Goal: Task Accomplishment & Management: Use online tool/utility

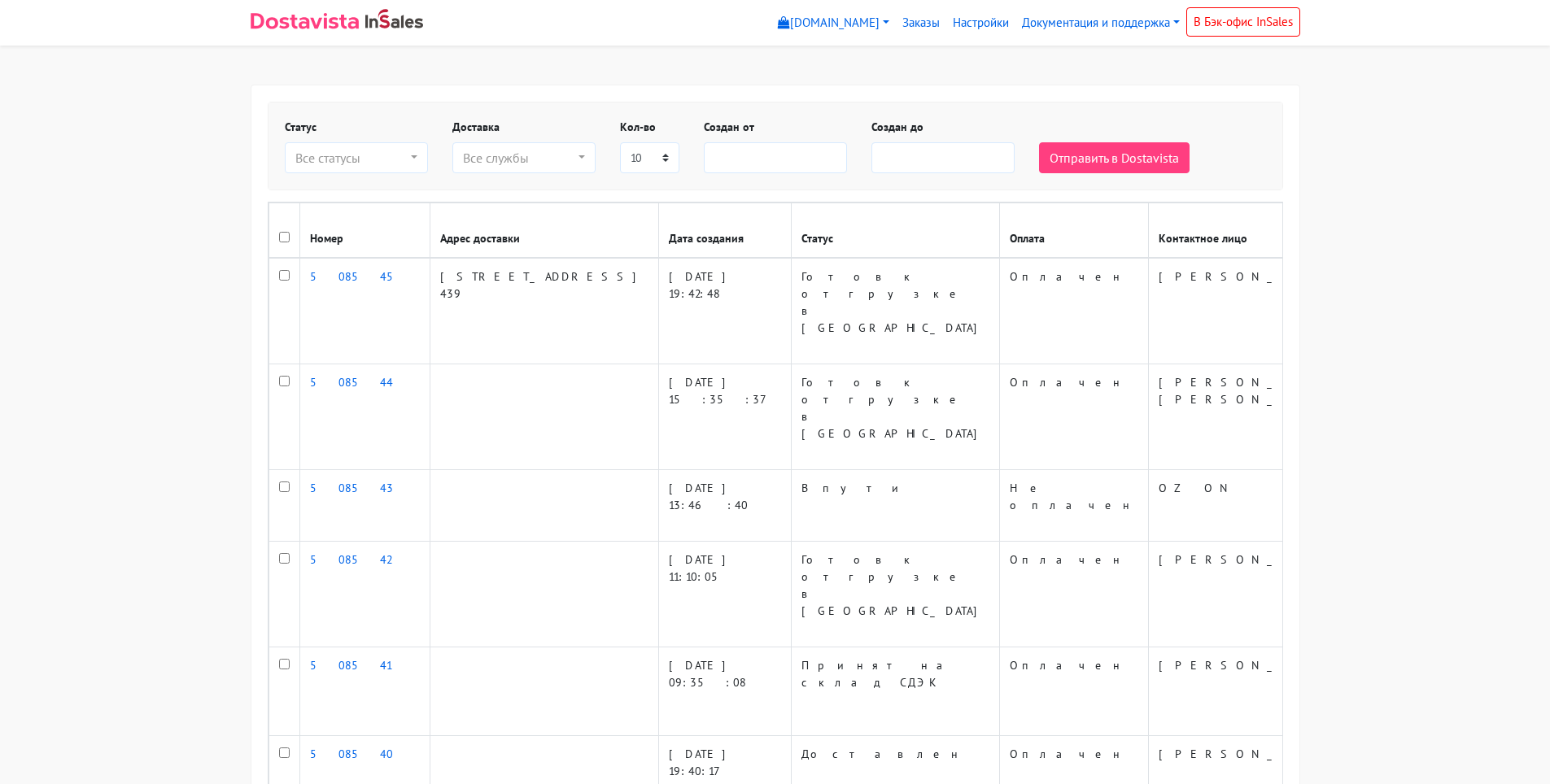
select select
click at [272, 289] on td at bounding box center [283, 311] width 31 height 107
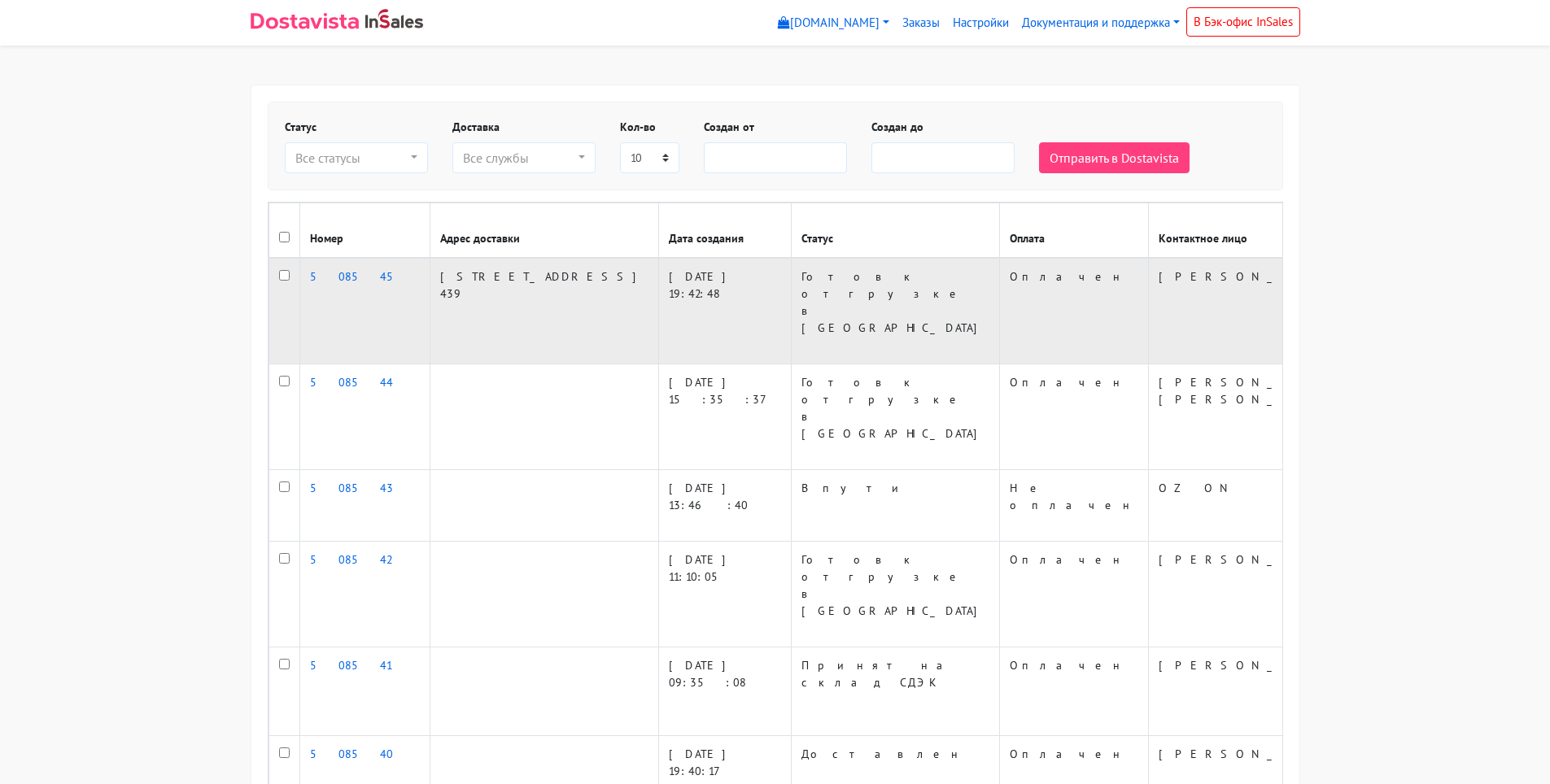
click at [286, 281] on input "checkbox" at bounding box center [284, 275] width 11 height 11
checkbox input "true"
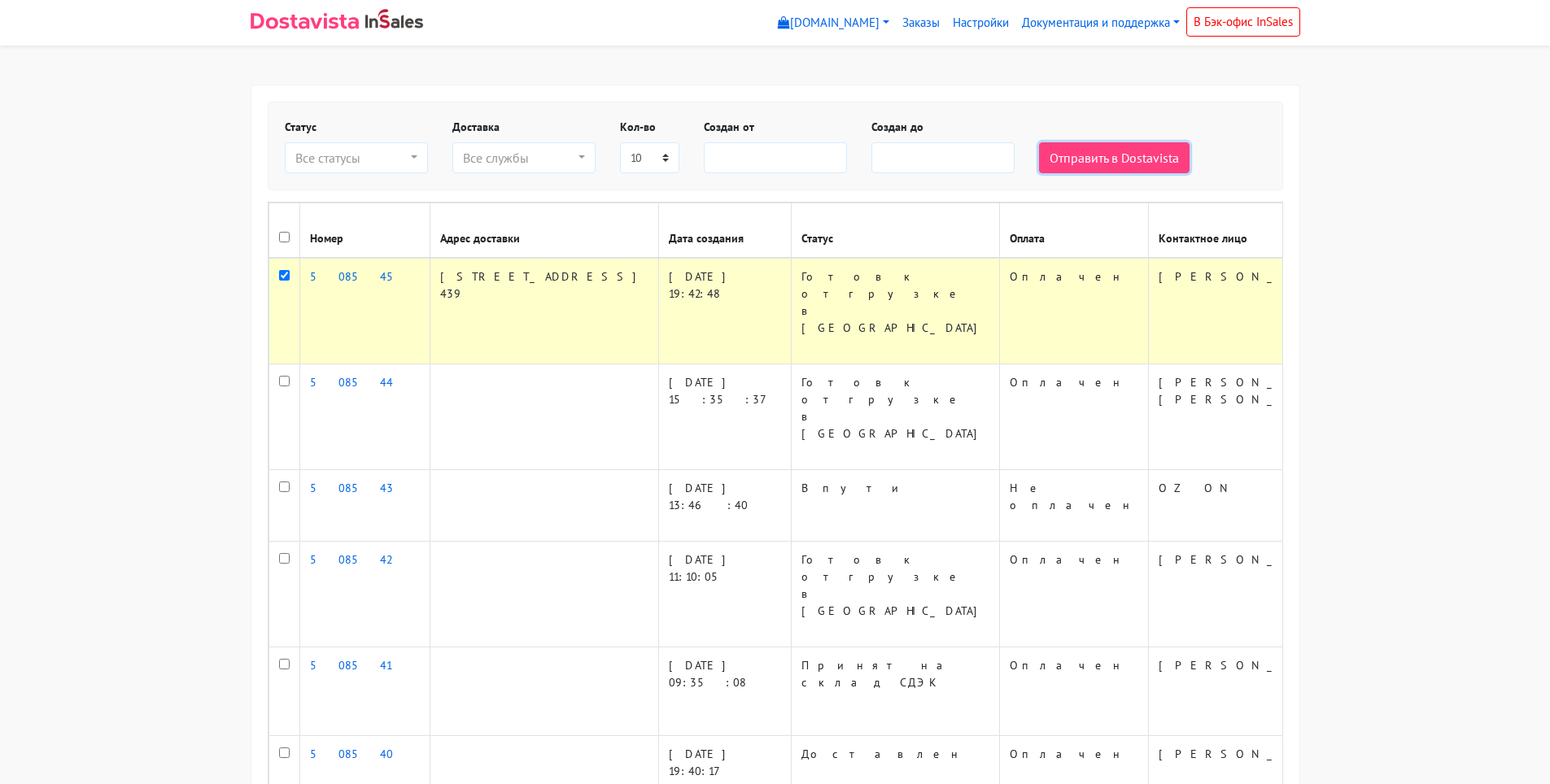
click at [1076, 165] on button "Отправить в Dostavista" at bounding box center [1114, 157] width 151 height 31
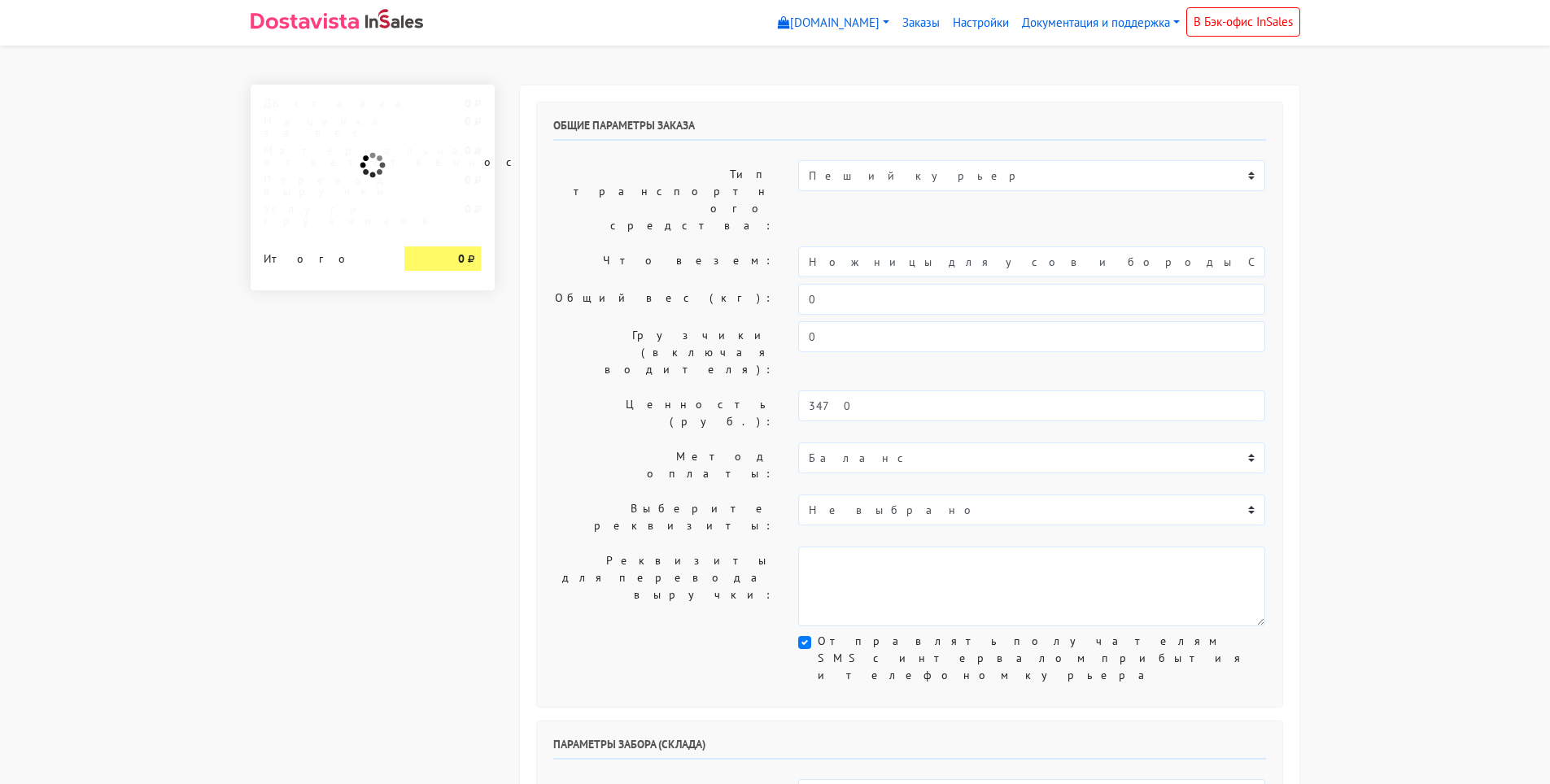
select select "10:00"
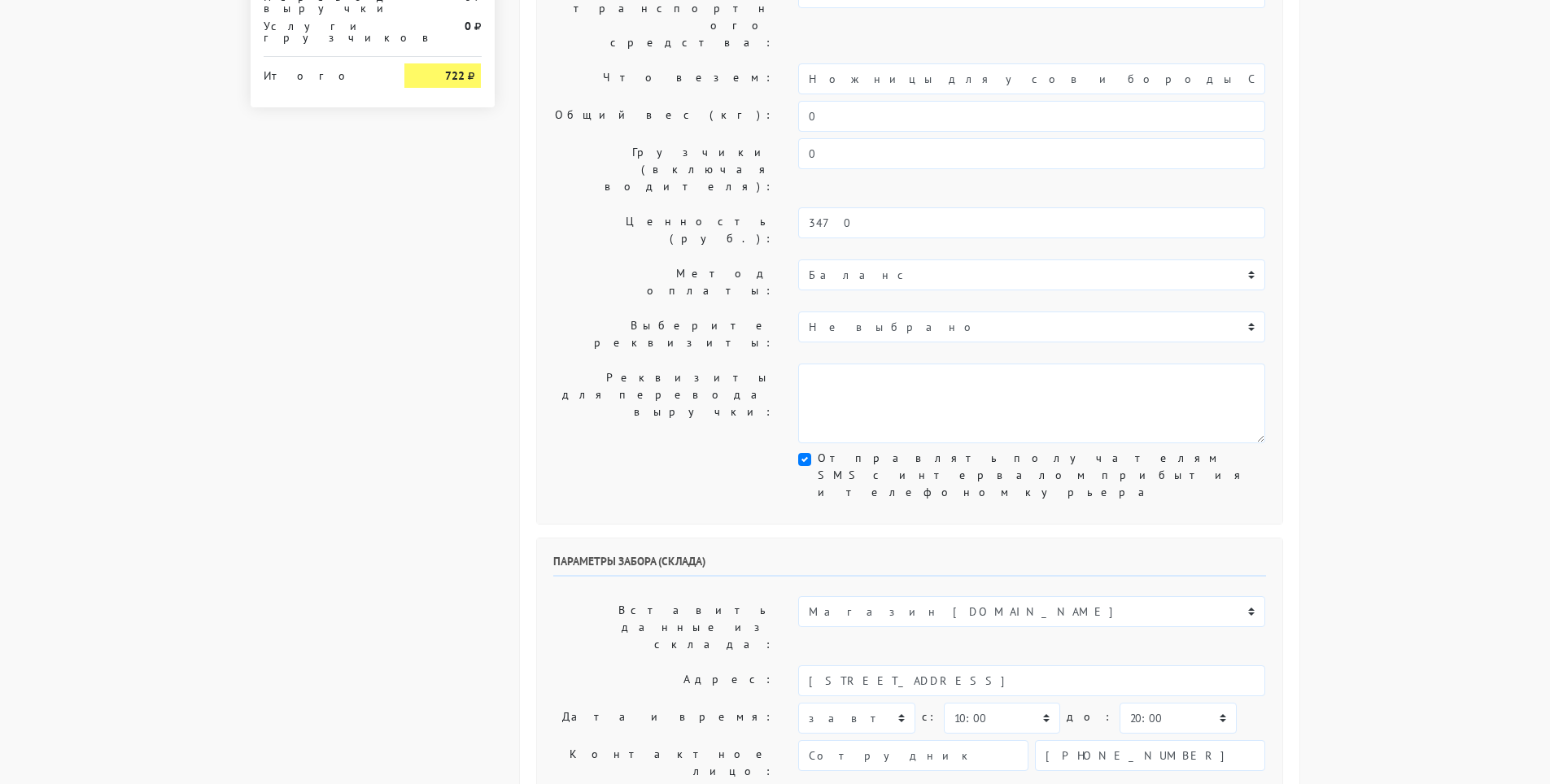
scroll to position [217, 0]
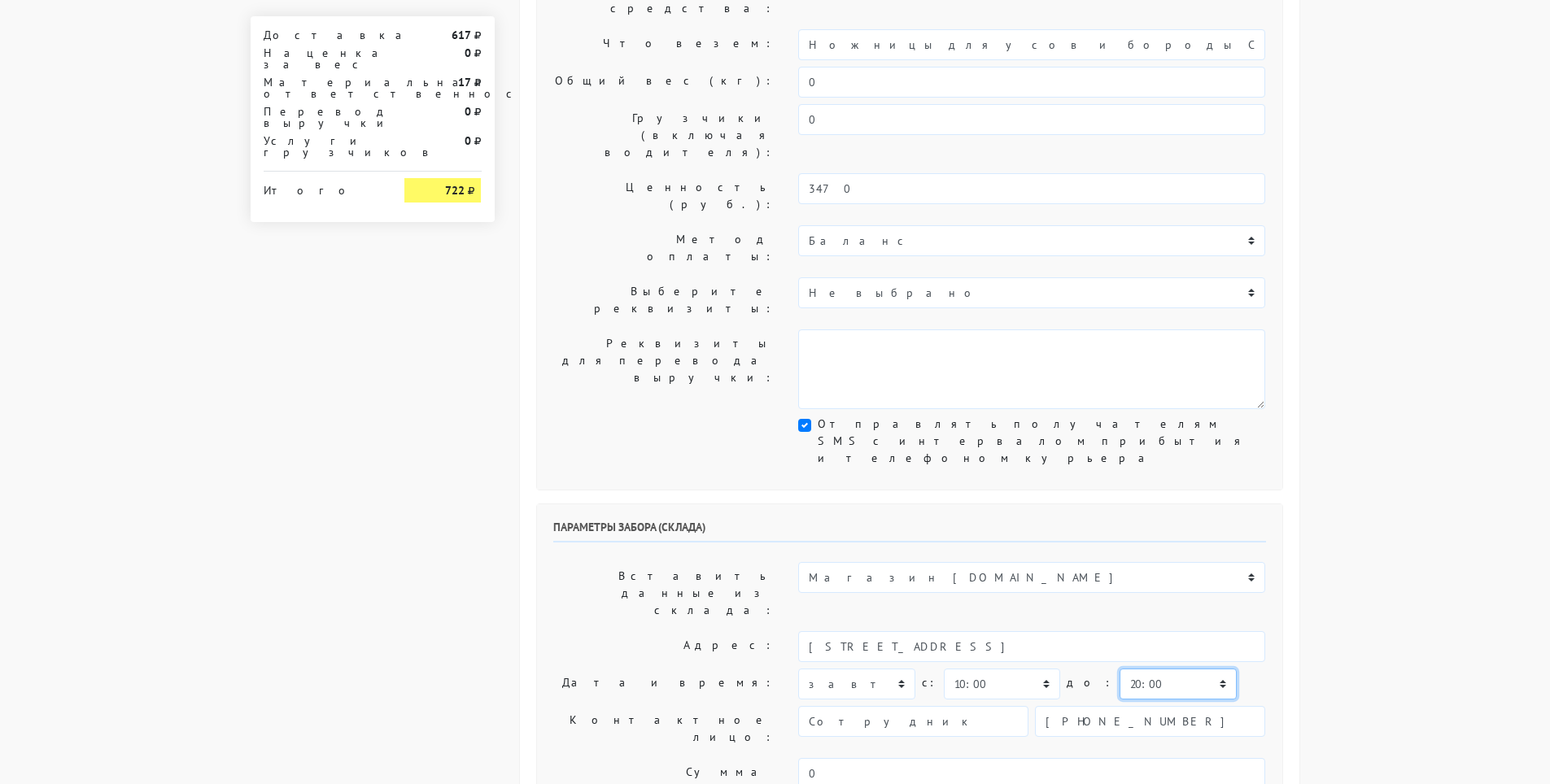
click at [1186, 669] on select "00:00 00:30 01:00 01:30 02:00 02:30 03:00 03:30 04:00 04:30 05:00 05:30 06:00 0…" at bounding box center [1178, 684] width 117 height 31
select select "12:00"
click at [1119, 669] on select "00:00 00:30 01:00 01:30 02:00 02:30 03:00 03:30 04:00 04:30 05:00 05:30 06:00 0…" at bounding box center [1178, 684] width 117 height 31
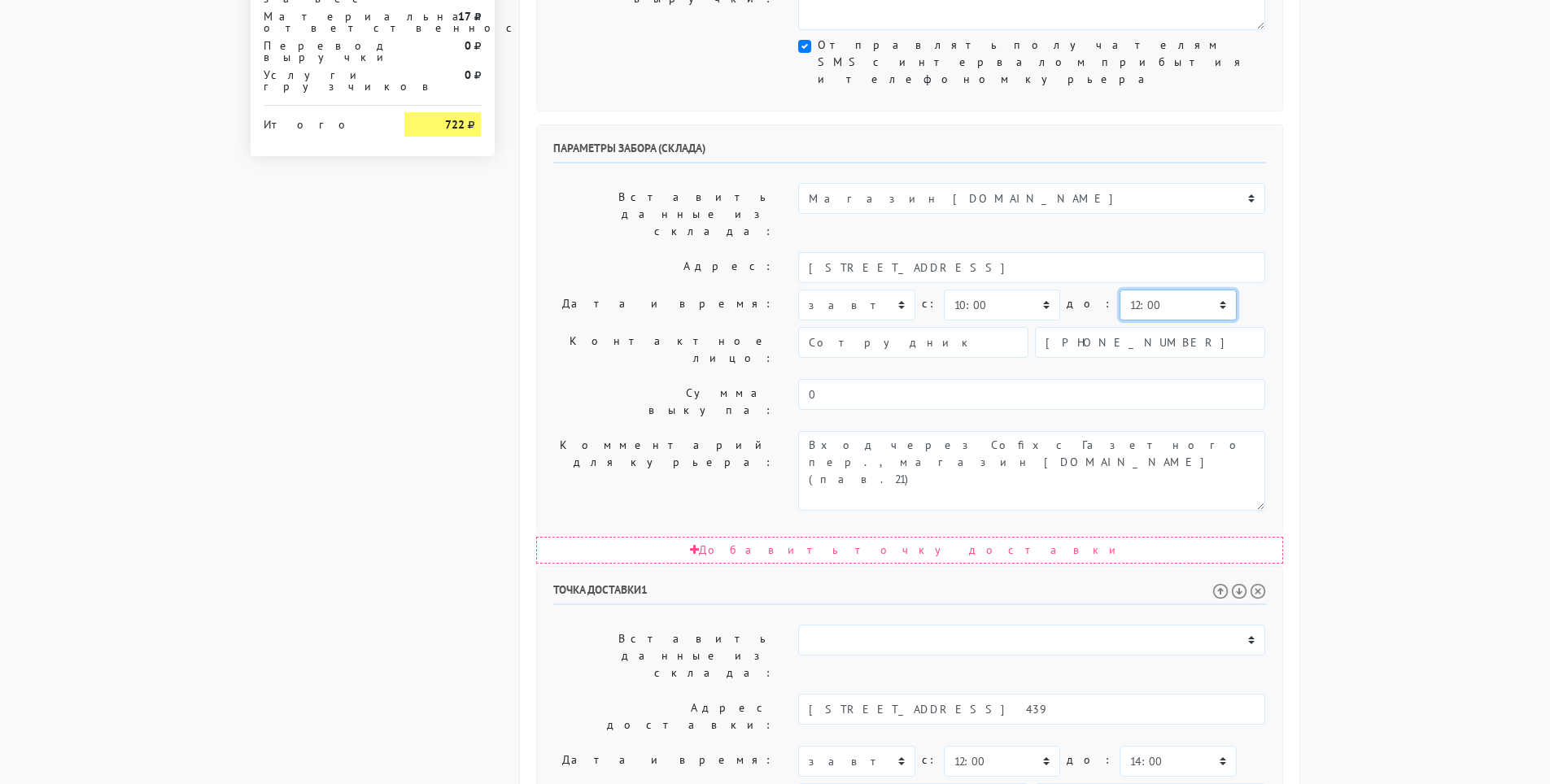
scroll to position [716, 0]
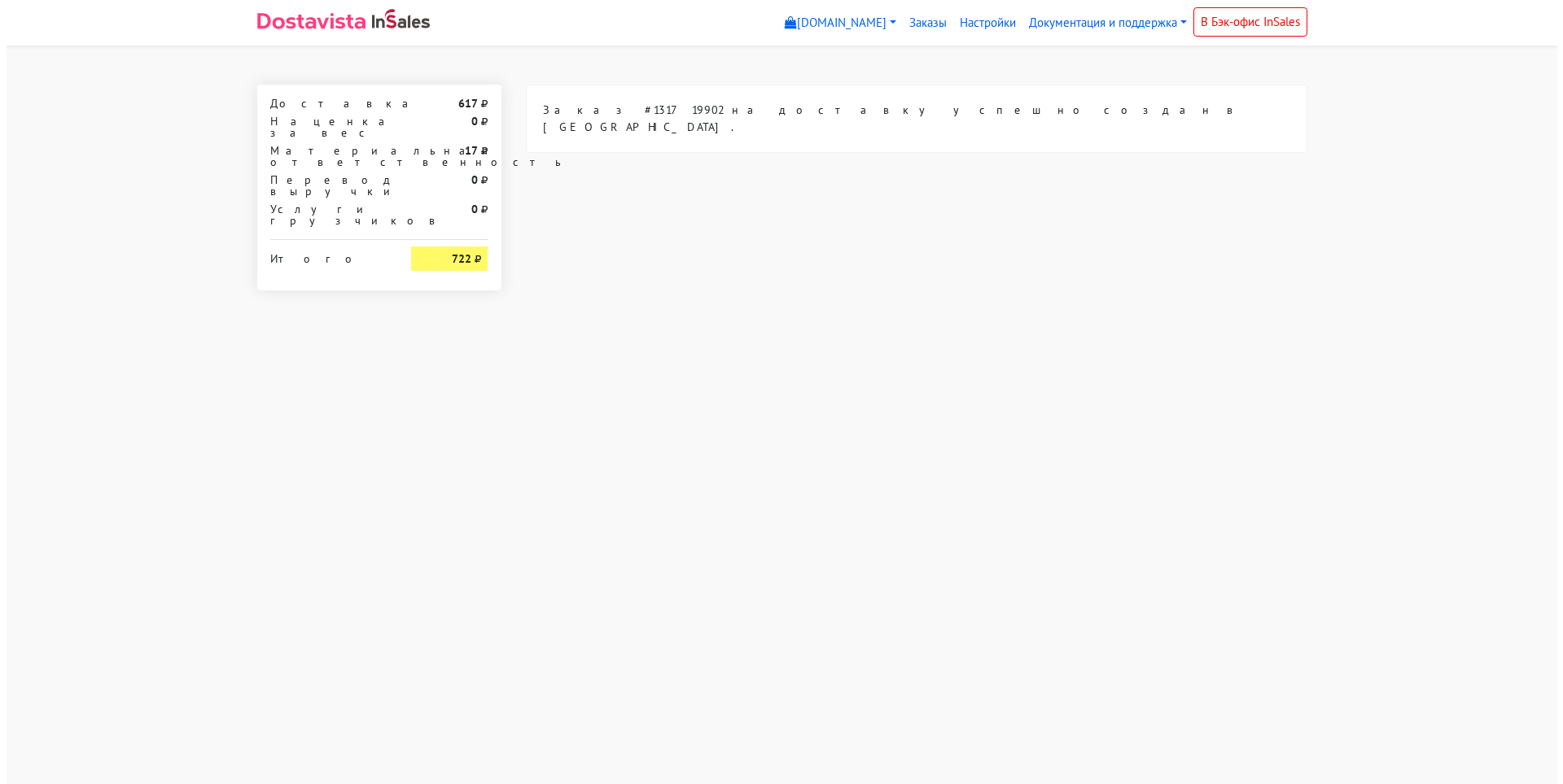
scroll to position [0, 0]
